Goal: Information Seeking & Learning: Obtain resource

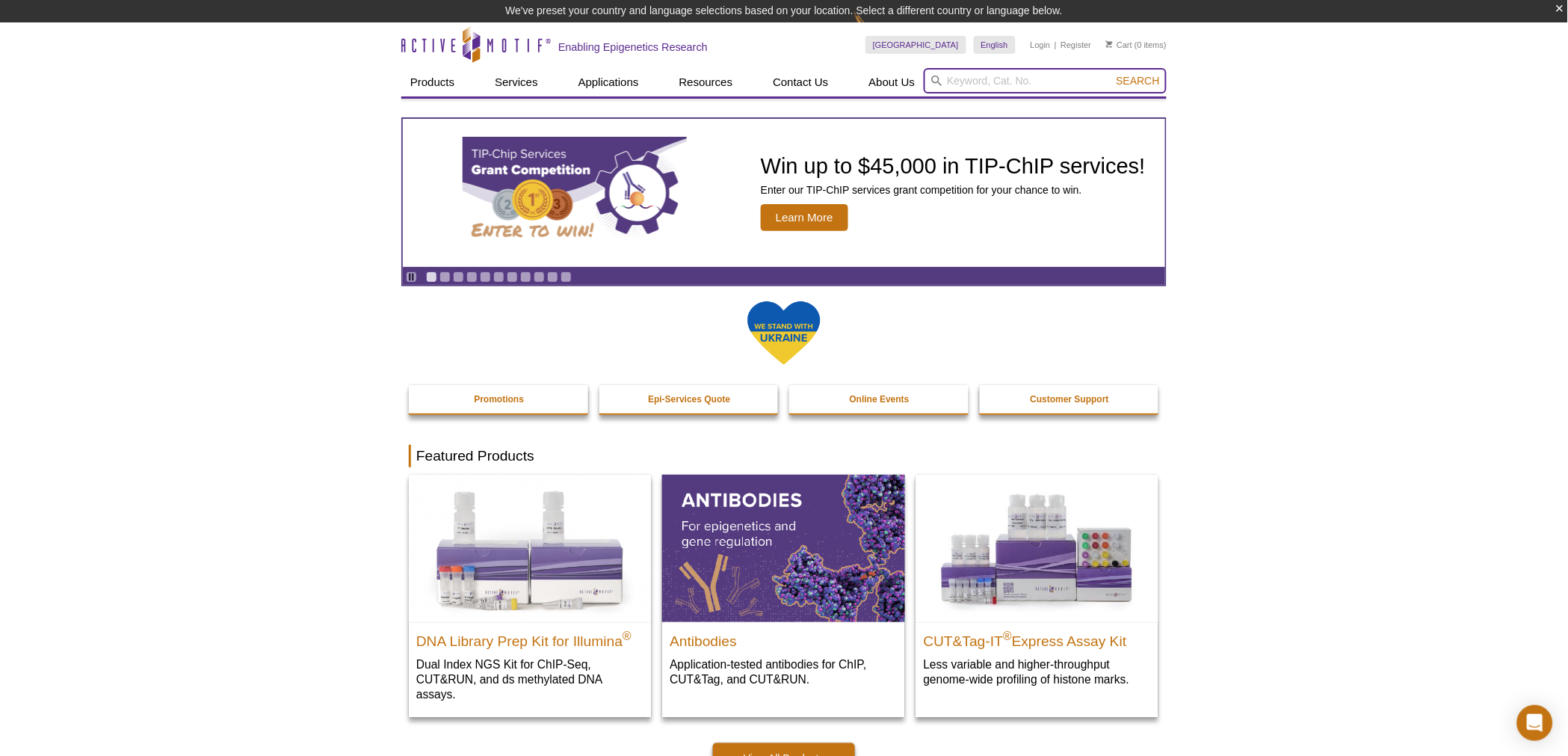
click at [947, 77] on input "search" at bounding box center [1046, 80] width 243 height 25
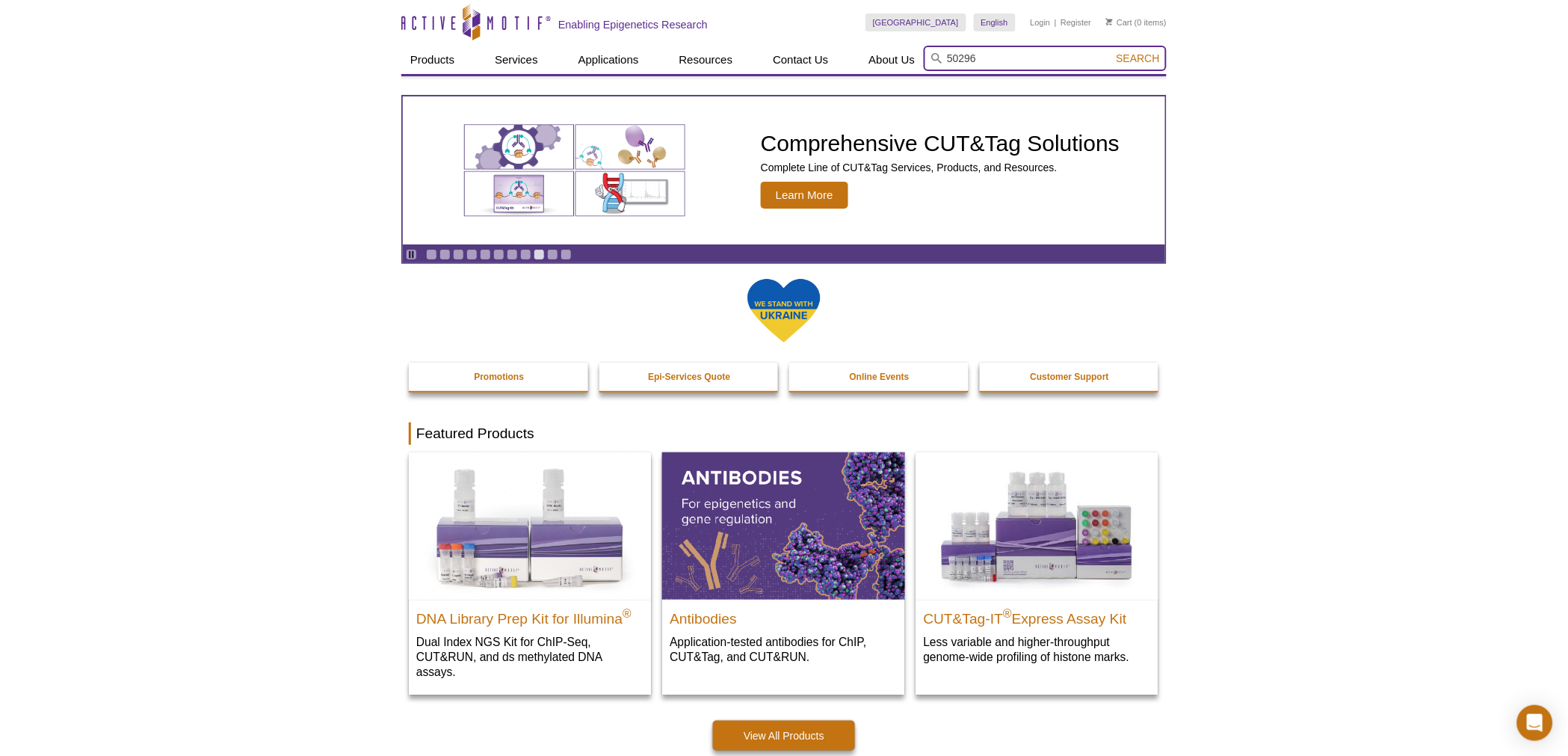
type input "50296"
click at [1126, 57] on span "Search" at bounding box center [1138, 58] width 43 height 12
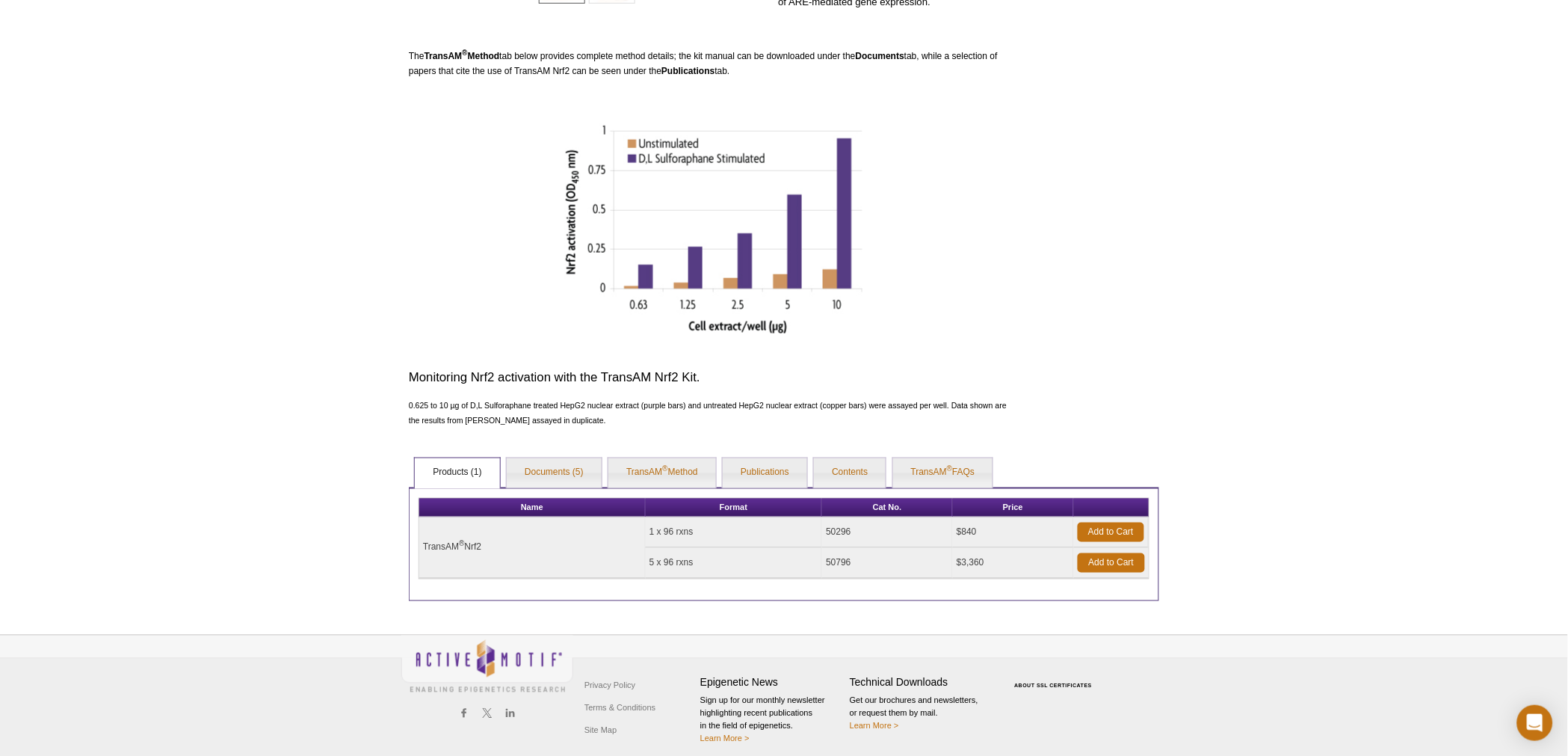
scroll to position [431, 0]
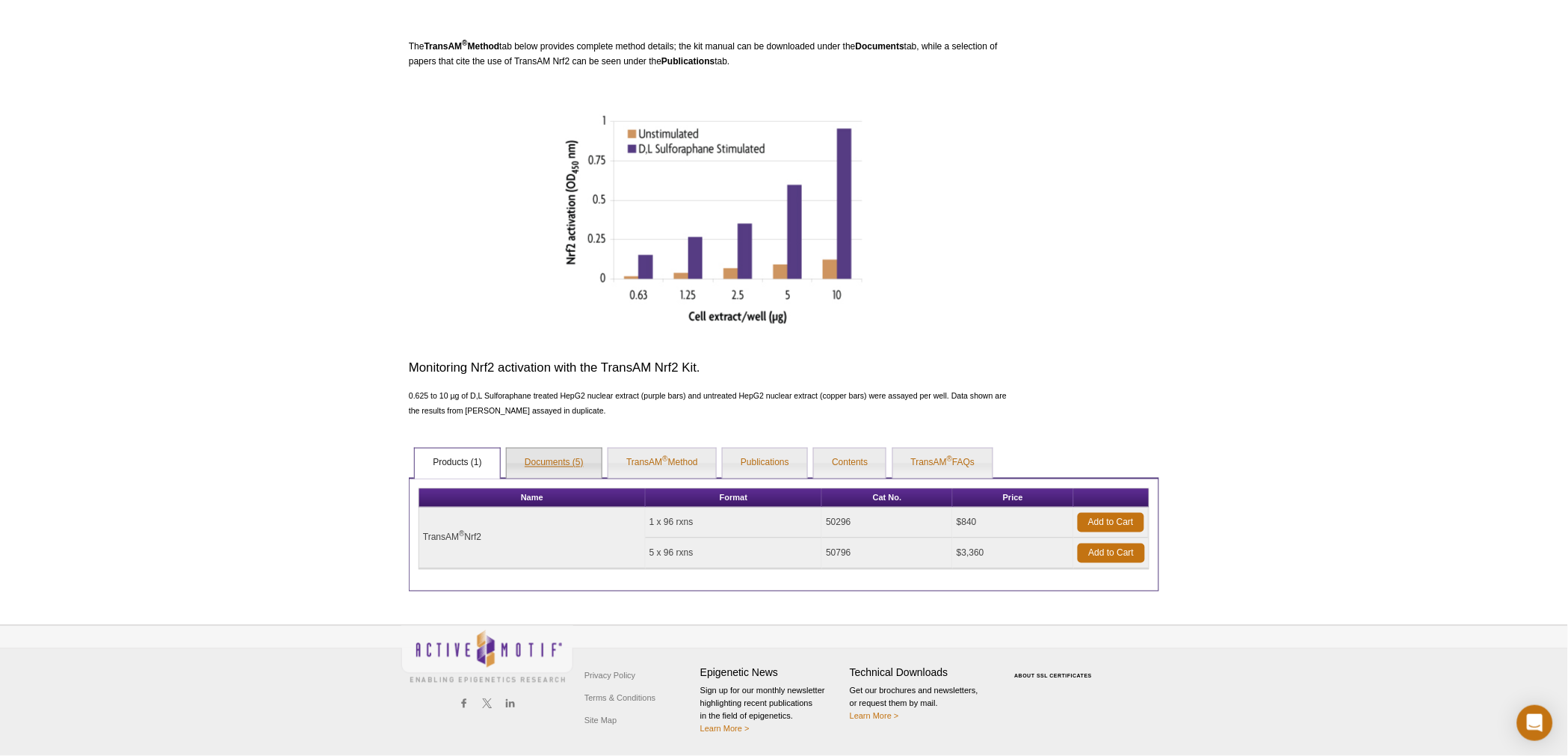
click at [541, 464] on link "Documents (5)" at bounding box center [554, 464] width 95 height 30
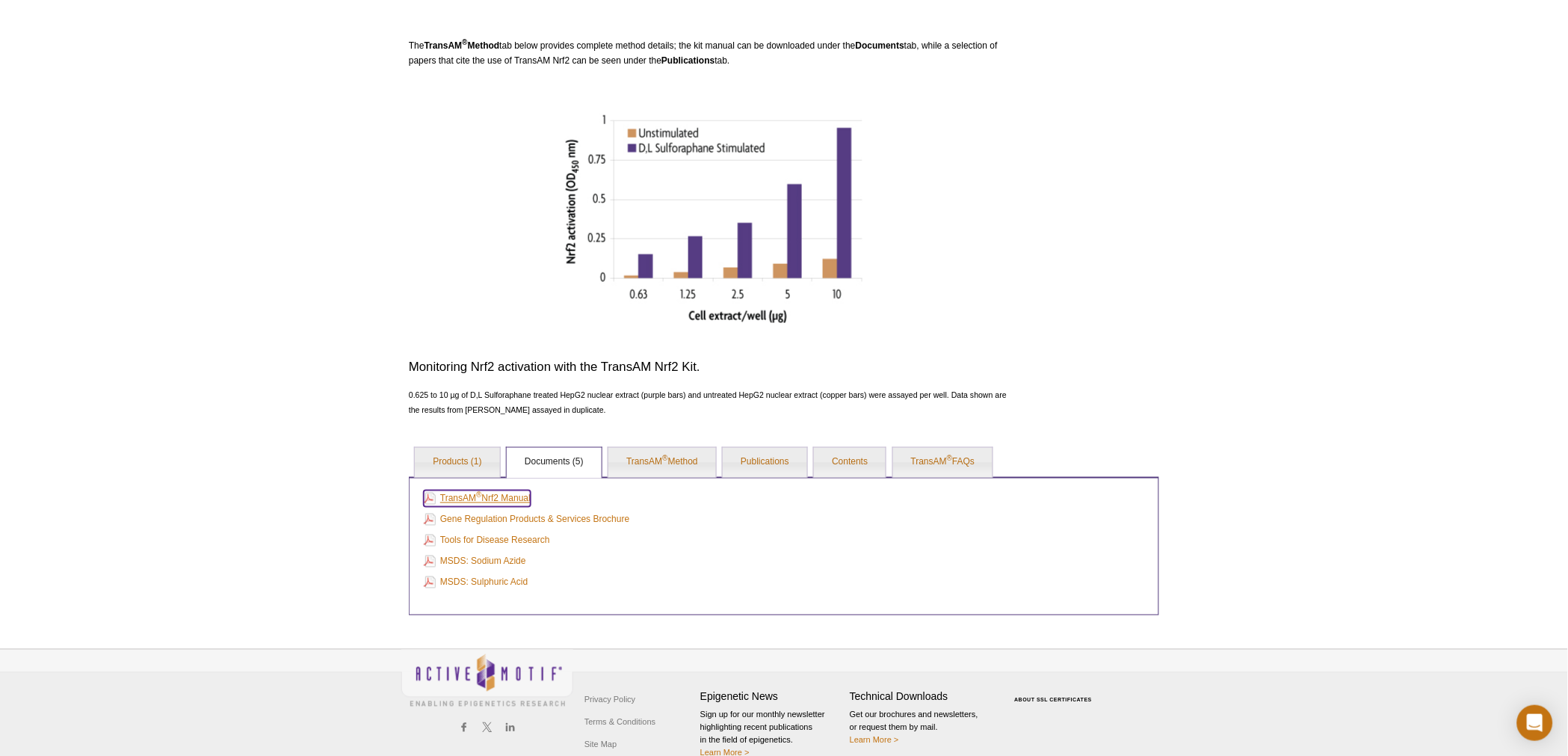
click at [460, 497] on link "TransAM ® Nrf2 Manual" at bounding box center [477, 499] width 107 height 17
